Goal: Transaction & Acquisition: Purchase product/service

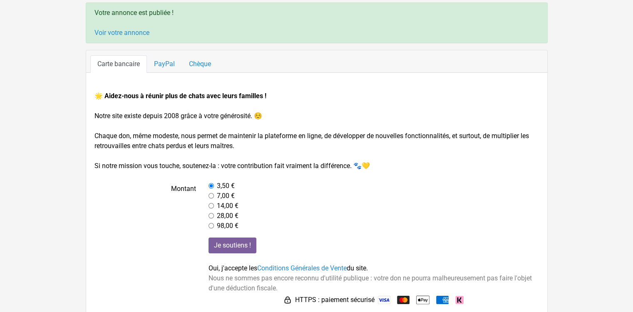
scroll to position [42, 0]
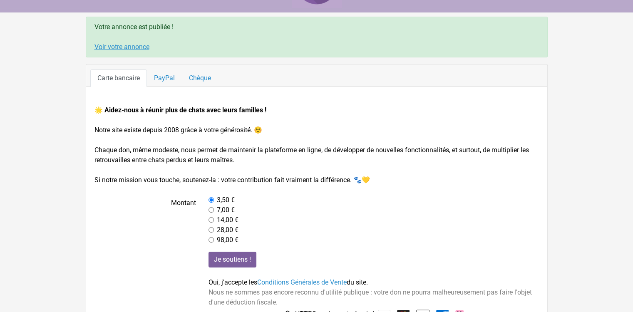
click at [149, 51] on link "Voir votre annonce" at bounding box center [121, 47] width 55 height 8
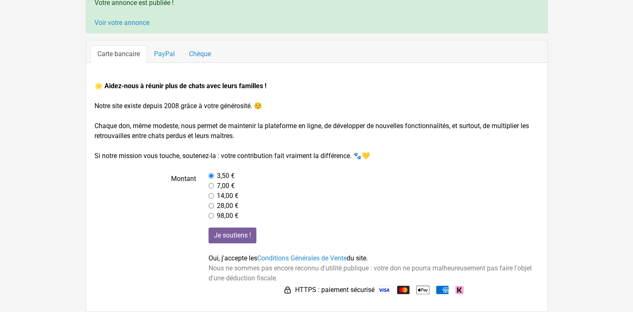
scroll to position [141, 0]
click at [210, 183] on input "radio" at bounding box center [211, 185] width 5 height 5
radio input "true"
click at [241, 228] on input "Je soutiens !" at bounding box center [233, 236] width 48 height 16
